Goal: Task Accomplishment & Management: Manage account settings

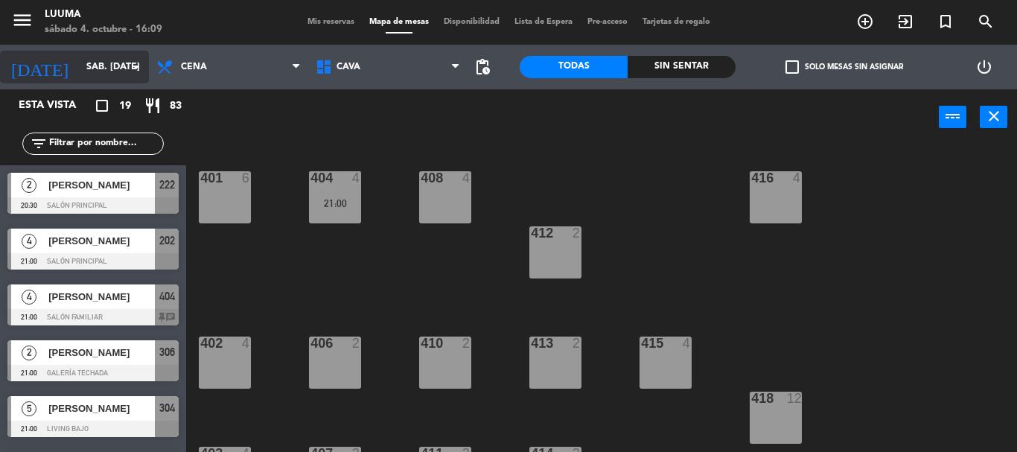
click at [117, 74] on input "sáb. [DATE]" at bounding box center [142, 66] width 126 height 25
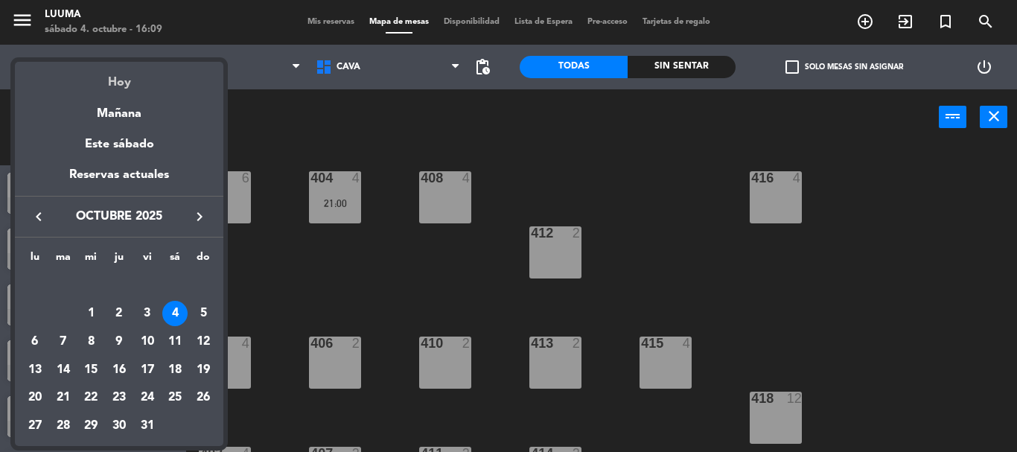
click at [125, 79] on div "Hoy" at bounding box center [119, 77] width 208 height 31
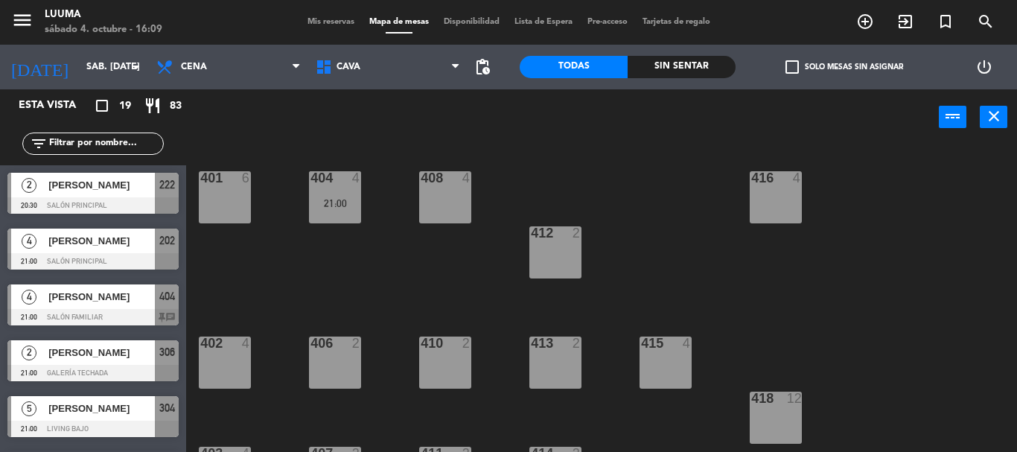
click at [315, 25] on span "Mis reservas" at bounding box center [331, 22] width 62 height 8
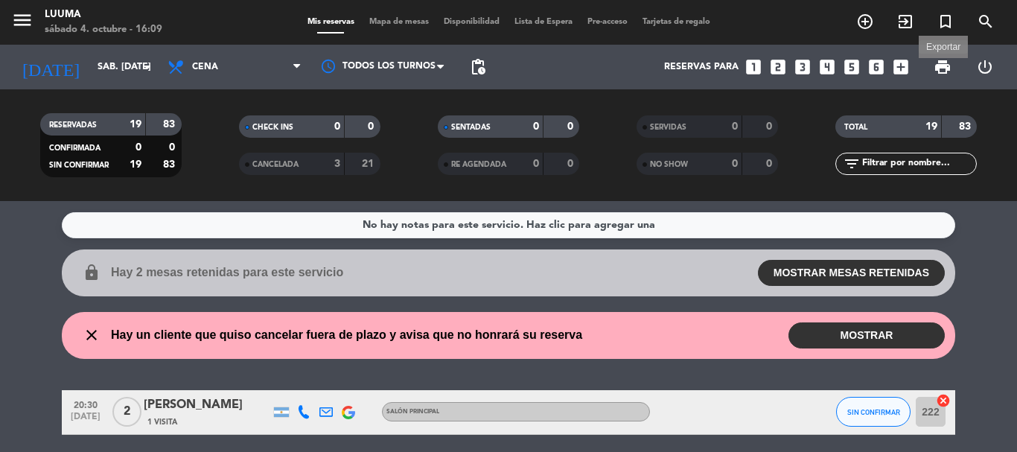
click at [940, 71] on span "print" at bounding box center [943, 67] width 18 height 18
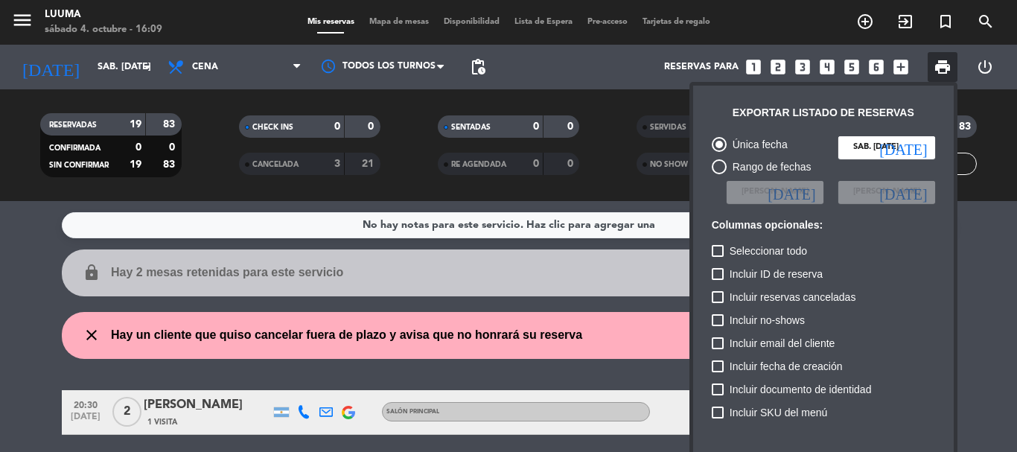
click at [397, 340] on div at bounding box center [508, 226] width 1017 height 452
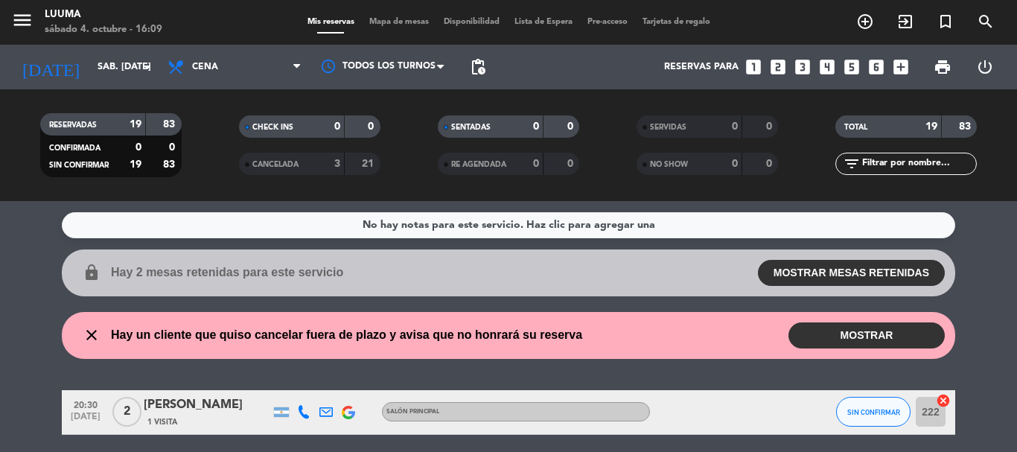
click at [822, 340] on button "MOSTRAR" at bounding box center [866, 335] width 156 height 26
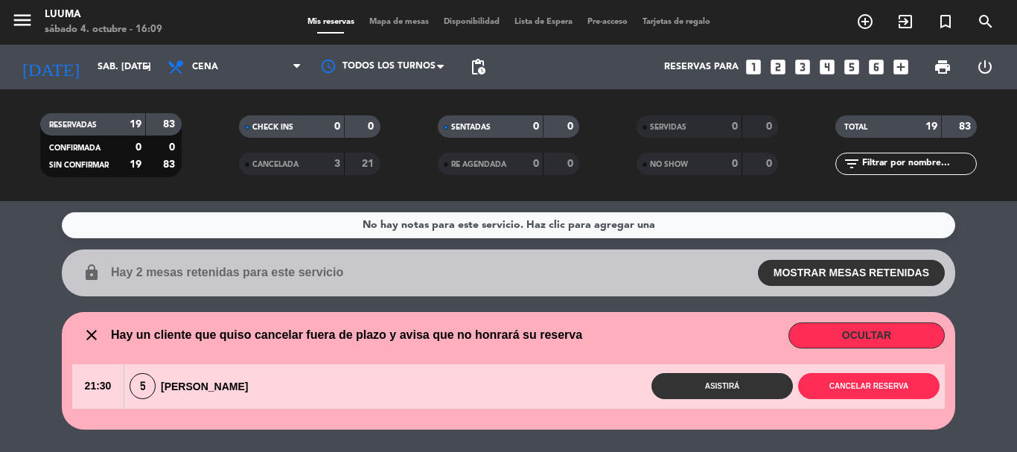
click at [533, 335] on span "Hay un cliente que quiso cancelar fuera de plazo y avisa que no honrará su rese…" at bounding box center [346, 334] width 471 height 19
click at [881, 337] on button "OCULTAR" at bounding box center [866, 335] width 156 height 26
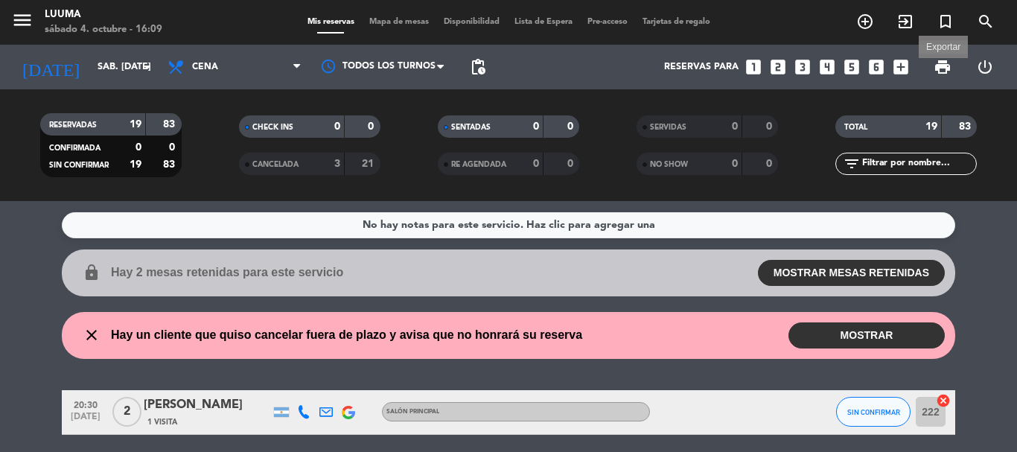
click at [936, 67] on span "print" at bounding box center [943, 67] width 18 height 18
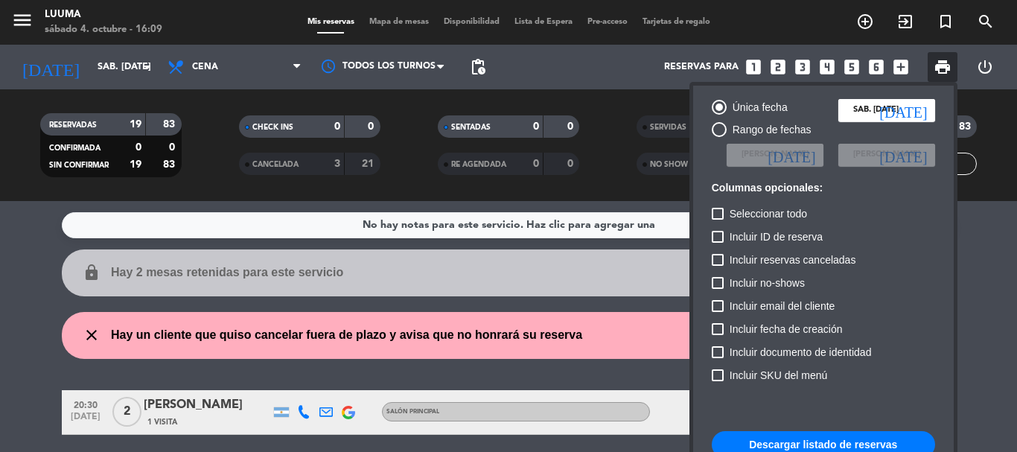
scroll to position [91, 0]
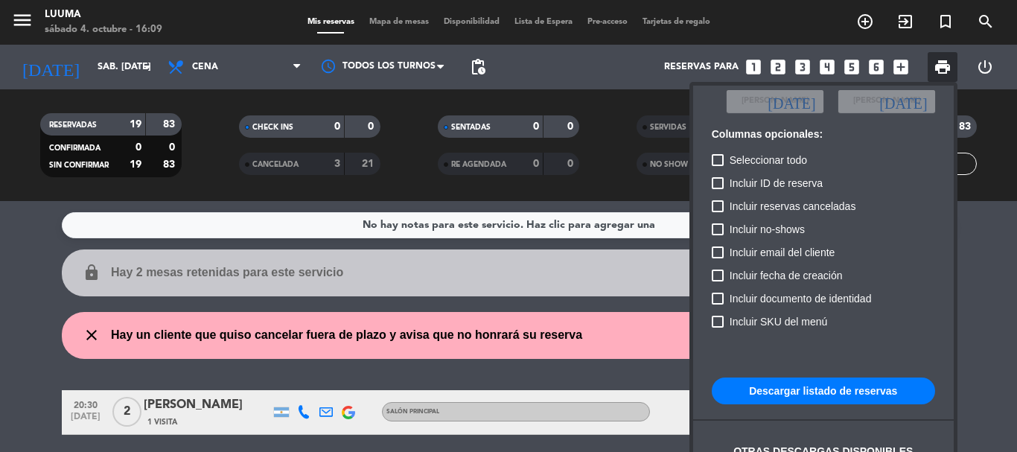
click at [815, 378] on button "Descargar listado de reservas" at bounding box center [823, 390] width 223 height 27
click at [65, 284] on div at bounding box center [508, 226] width 1017 height 452
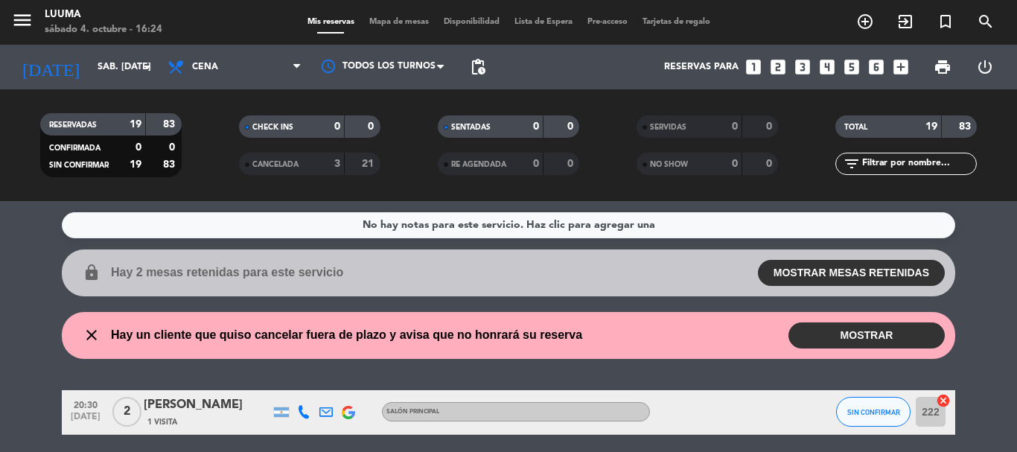
click at [829, 339] on button "MOSTRAR" at bounding box center [866, 335] width 156 height 26
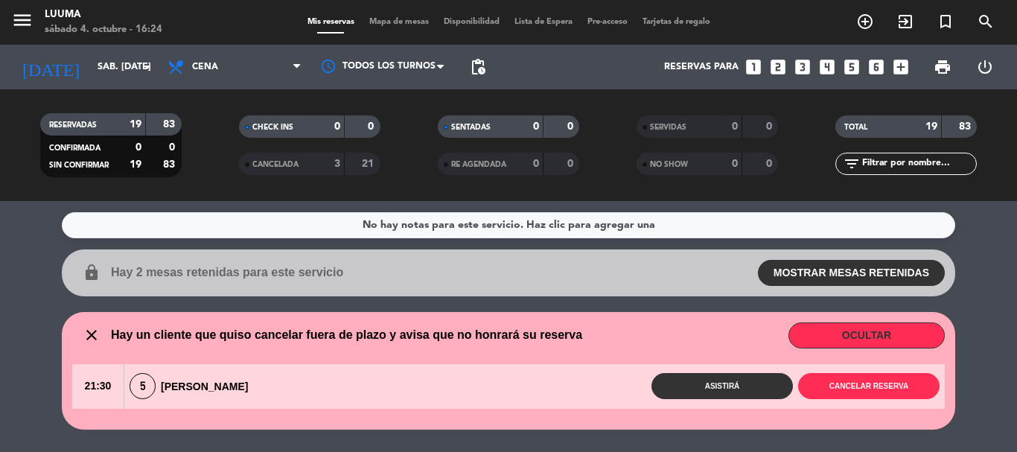
click at [198, 377] on div "5 [PERSON_NAME]" at bounding box center [192, 386] width 137 height 26
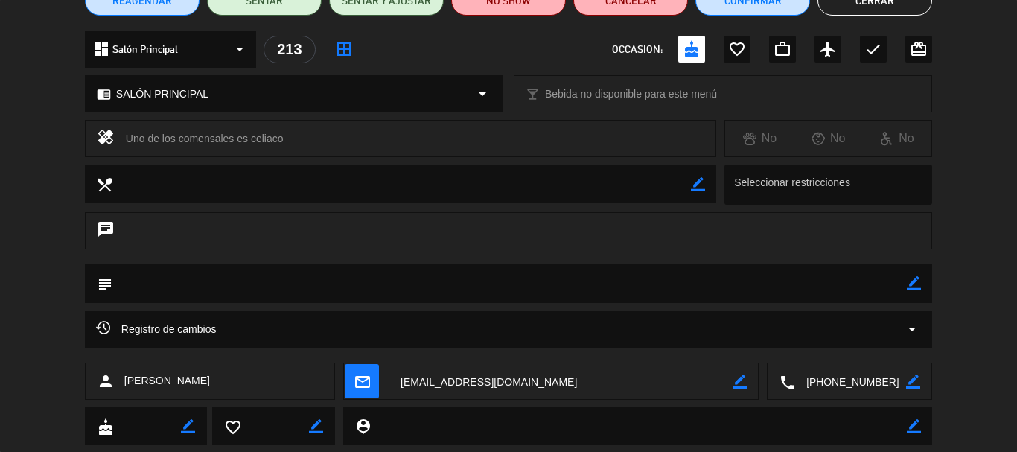
scroll to position [149, 0]
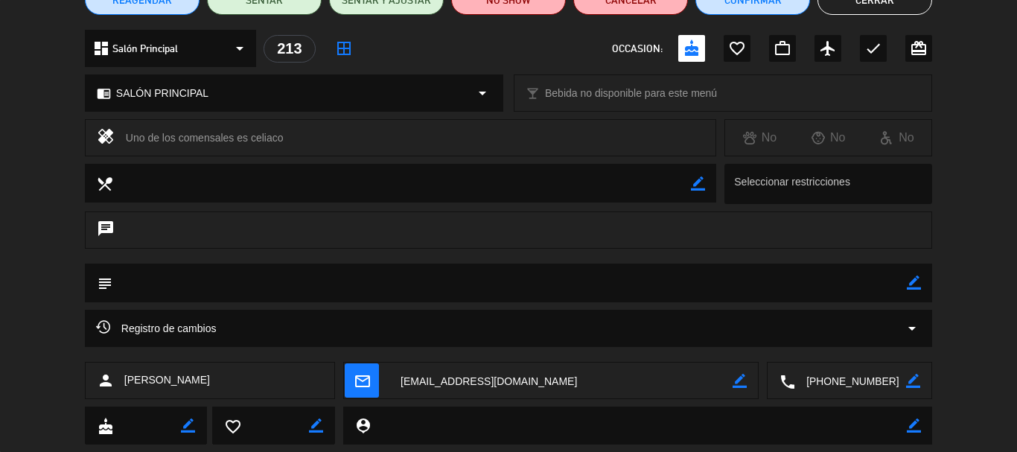
click at [852, 382] on textarea at bounding box center [850, 381] width 111 height 37
